Goal: Find specific page/section: Find specific page/section

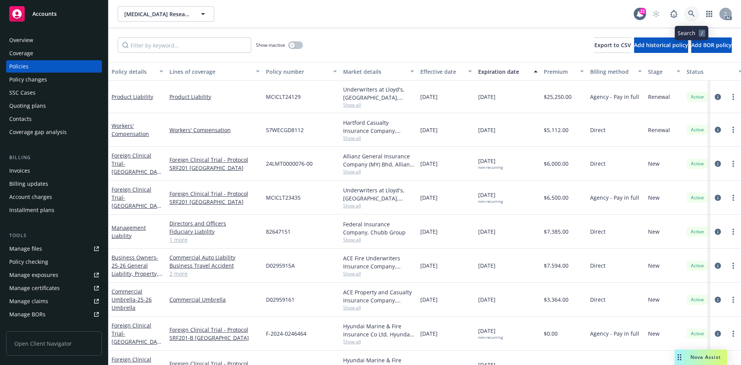
click at [692, 17] on link at bounding box center [691, 13] width 15 height 15
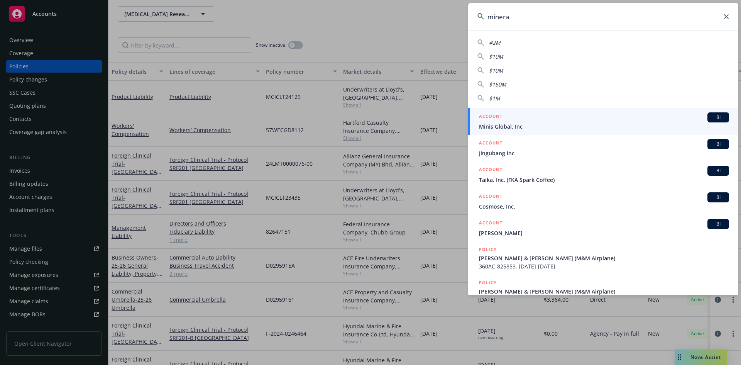
type input "mineral"
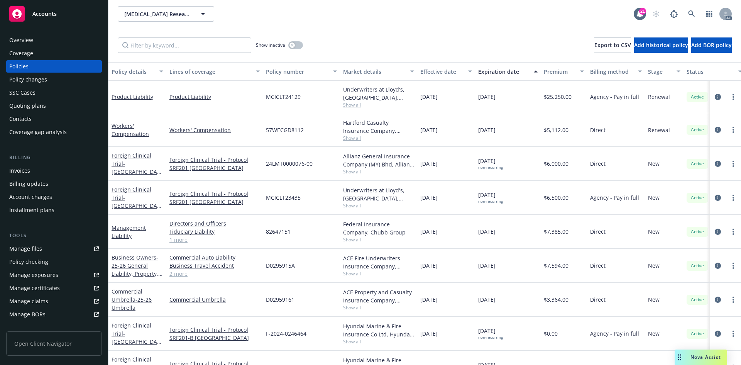
drag, startPoint x: 415, startPoint y: 21, endPoint x: 408, endPoint y: 21, distance: 7.3
